Goal: Find specific page/section: Find specific page/section

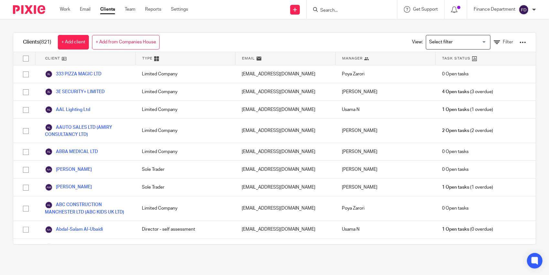
click at [325, 9] on input "Search" at bounding box center [348, 11] width 58 height 6
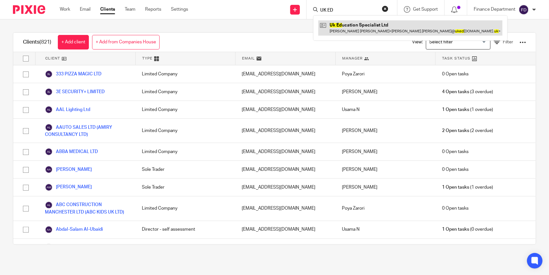
type input "UK ED"
click at [347, 33] on link at bounding box center [410, 27] width 184 height 15
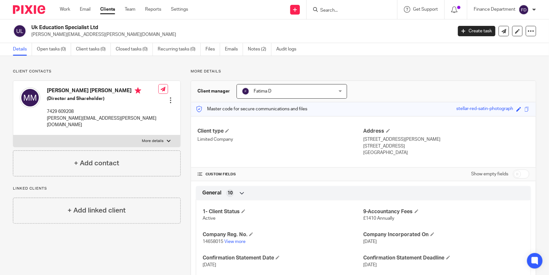
click at [71, 26] on h2 "Uk Education Specialist Ltd" at bounding box center [197, 27] width 333 height 7
click at [234, 241] on link "View more" at bounding box center [234, 241] width 21 height 5
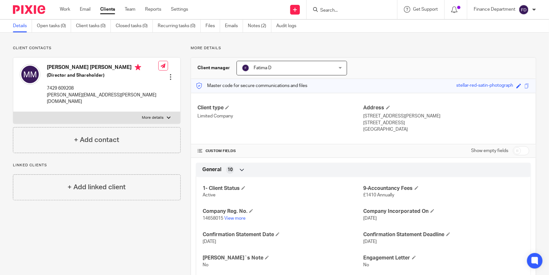
scroll to position [32, 0]
